Goal: Task Accomplishment & Management: Complete application form

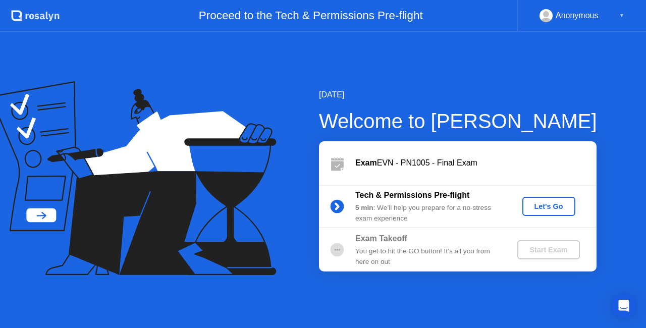
click at [560, 206] on div "Let's Go" at bounding box center [548, 206] width 45 height 8
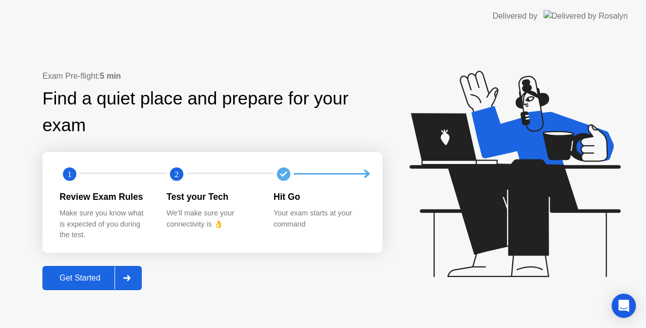
click at [83, 277] on div "Get Started" at bounding box center [79, 278] width 69 height 9
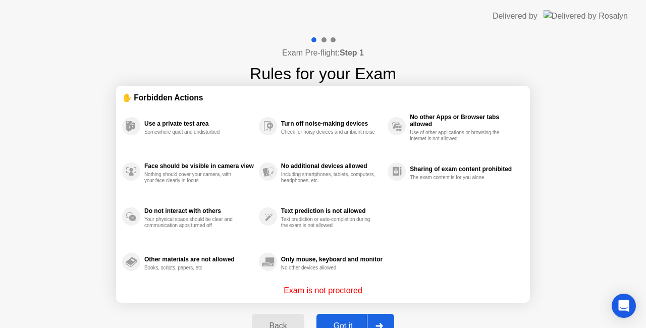
click at [328, 318] on button "Got it" at bounding box center [355, 326] width 78 height 24
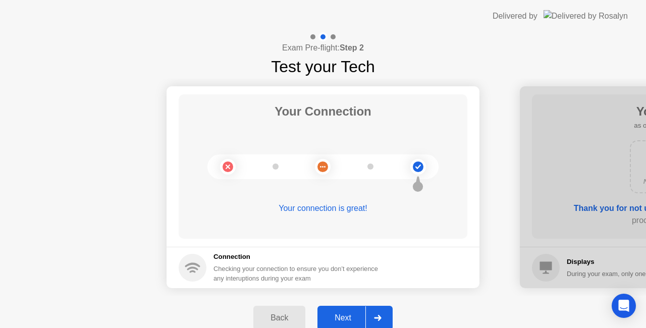
click at [328, 318] on div "Next" at bounding box center [342, 317] width 45 height 9
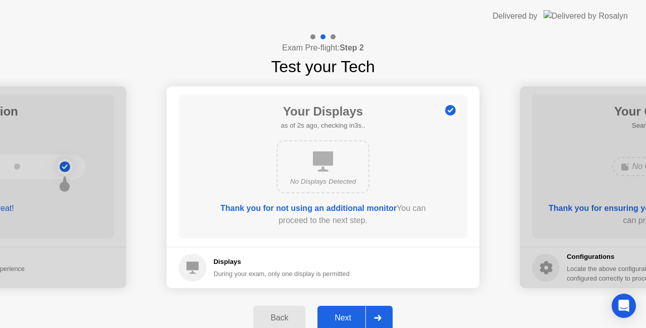
click at [328, 318] on div "Next" at bounding box center [342, 317] width 45 height 9
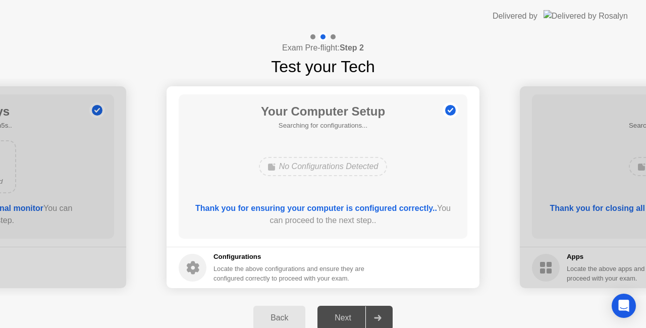
click at [349, 316] on div "Next" at bounding box center [342, 317] width 45 height 9
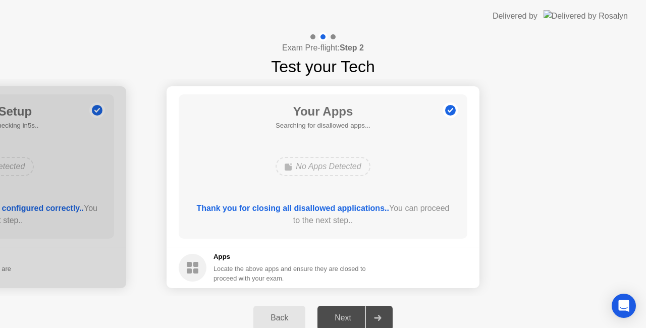
click at [349, 316] on div "Next" at bounding box center [342, 317] width 45 height 9
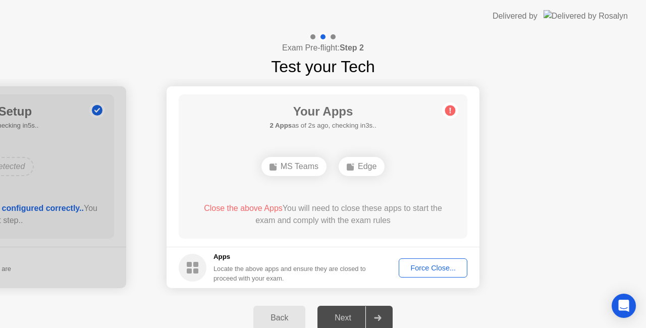
click at [422, 269] on div "Force Close..." at bounding box center [433, 268] width 62 height 8
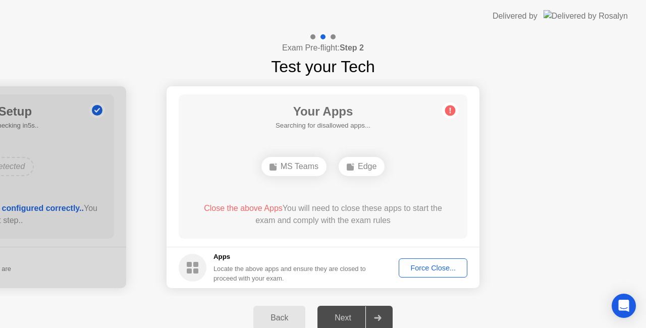
click at [414, 266] on div "Force Close..." at bounding box center [433, 268] width 62 height 8
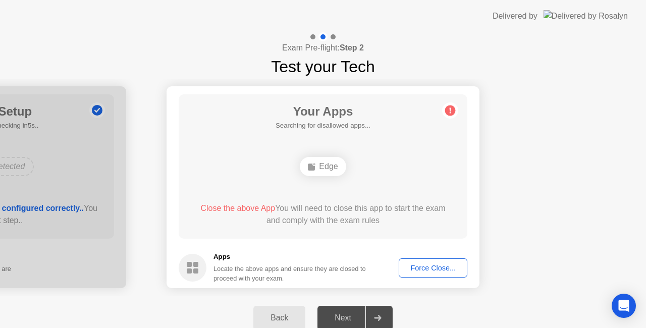
click at [348, 314] on div "Next" at bounding box center [342, 317] width 45 height 9
click at [430, 265] on div "Force Close..." at bounding box center [433, 268] width 62 height 8
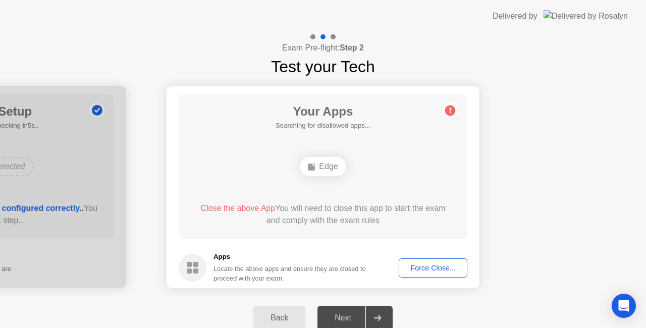
click at [317, 171] on div "Edge" at bounding box center [323, 166] width 46 height 19
click at [423, 267] on div "Force Close..." at bounding box center [433, 268] width 62 height 8
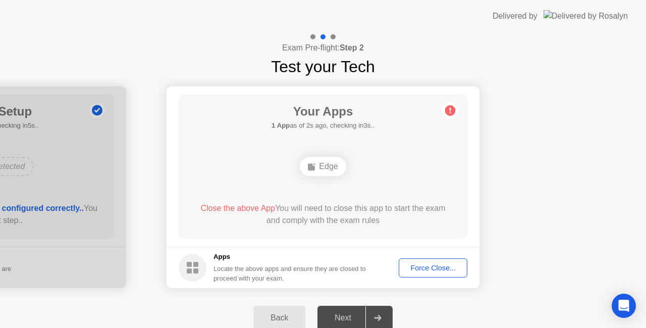
click at [347, 313] on div "Next" at bounding box center [342, 317] width 45 height 9
click at [339, 304] on div "Back Next" at bounding box center [323, 318] width 646 height 44
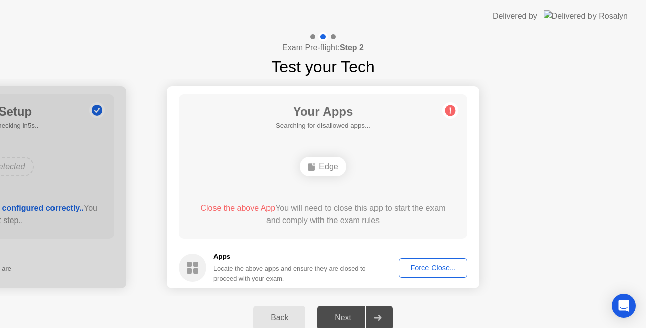
click at [414, 269] on div "Force Close..." at bounding box center [433, 268] width 62 height 8
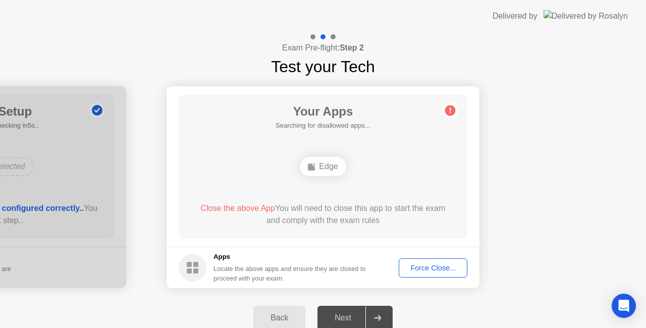
click at [332, 160] on div "Edge" at bounding box center [323, 166] width 46 height 19
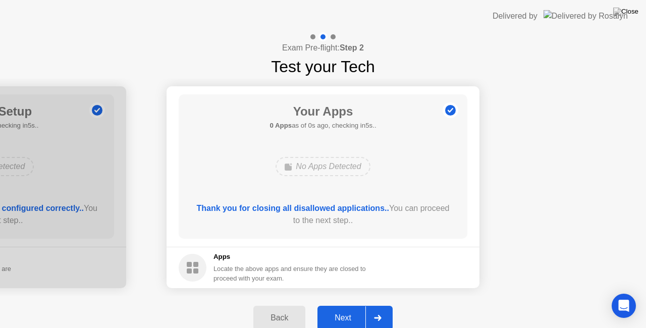
click at [473, 182] on main "Your Apps 0 Apps as of 0s ago, checking in5s.. No Apps Detected Thank you for c…" at bounding box center [323, 166] width 313 height 160
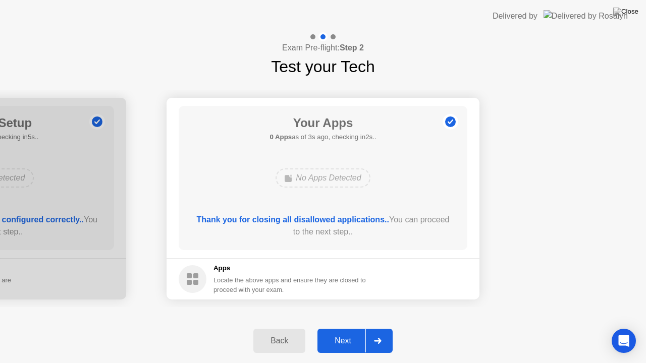
click at [350, 328] on button "Next" at bounding box center [354, 341] width 75 height 24
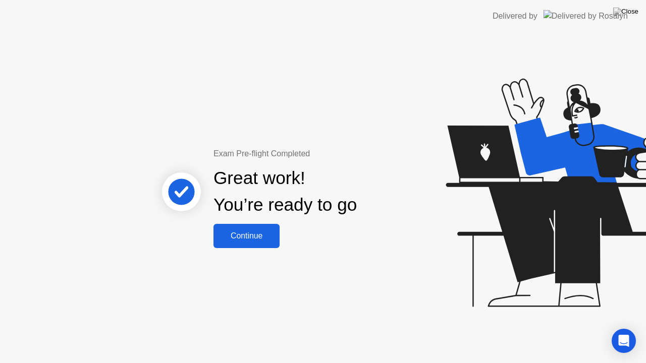
click at [247, 233] on div "Continue" at bounding box center [246, 236] width 60 height 9
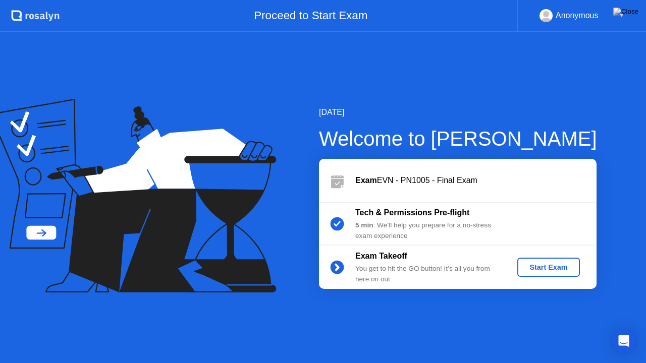
click at [554, 263] on div "Start Exam" at bounding box center [548, 267] width 54 height 8
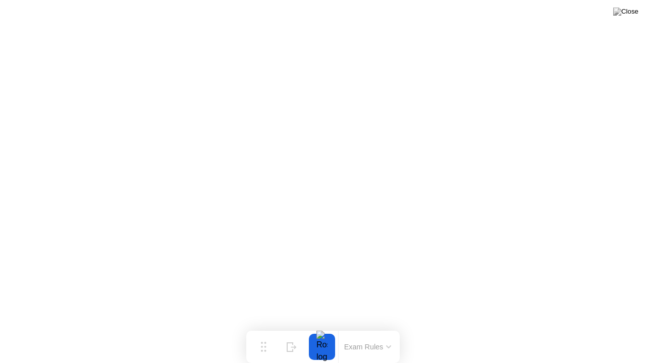
click at [627, 18] on button at bounding box center [626, 11] width 30 height 13
